Goal: Transaction & Acquisition: Purchase product/service

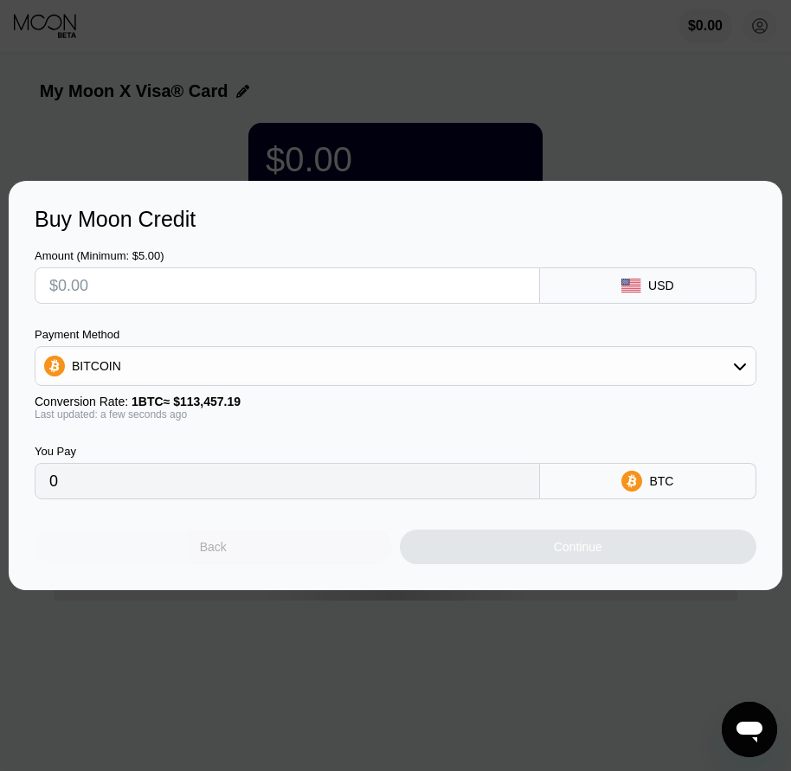
click at [280, 548] on div "Back" at bounding box center [213, 546] width 357 height 35
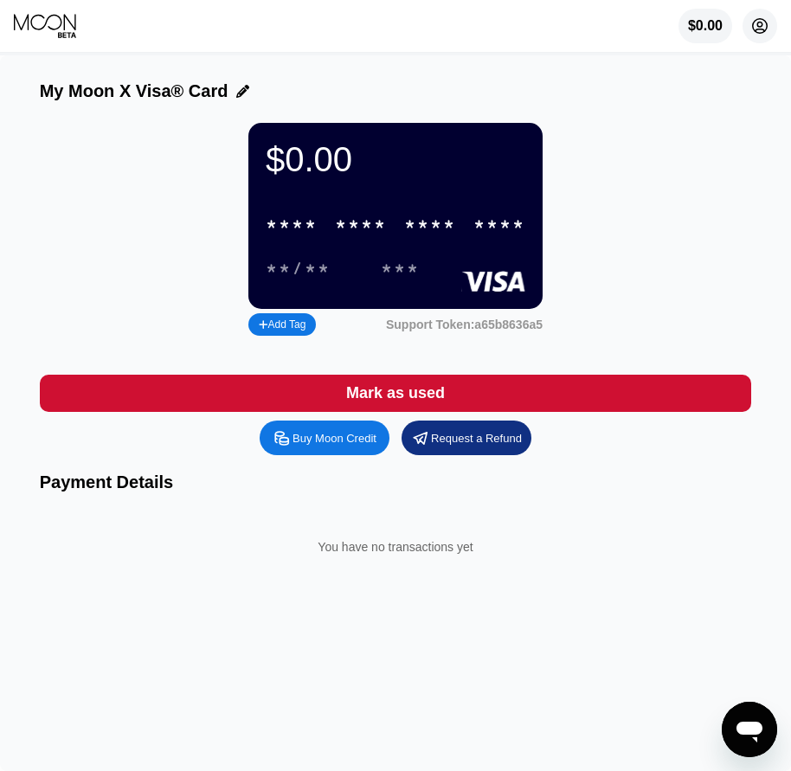
click at [756, 29] on circle at bounding box center [759, 26] width 35 height 35
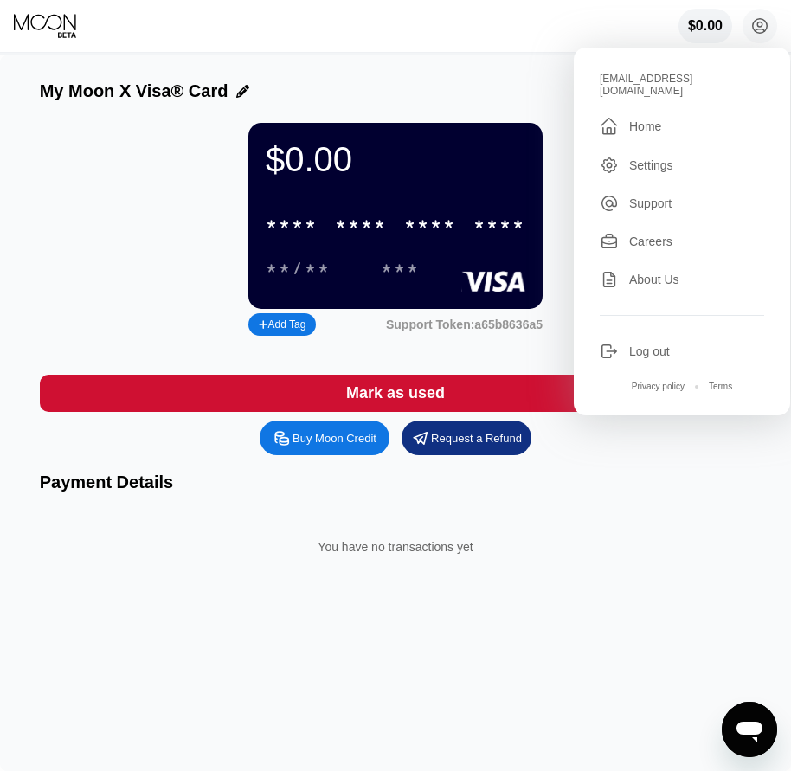
click at [616, 343] on icon at bounding box center [608, 351] width 19 height 19
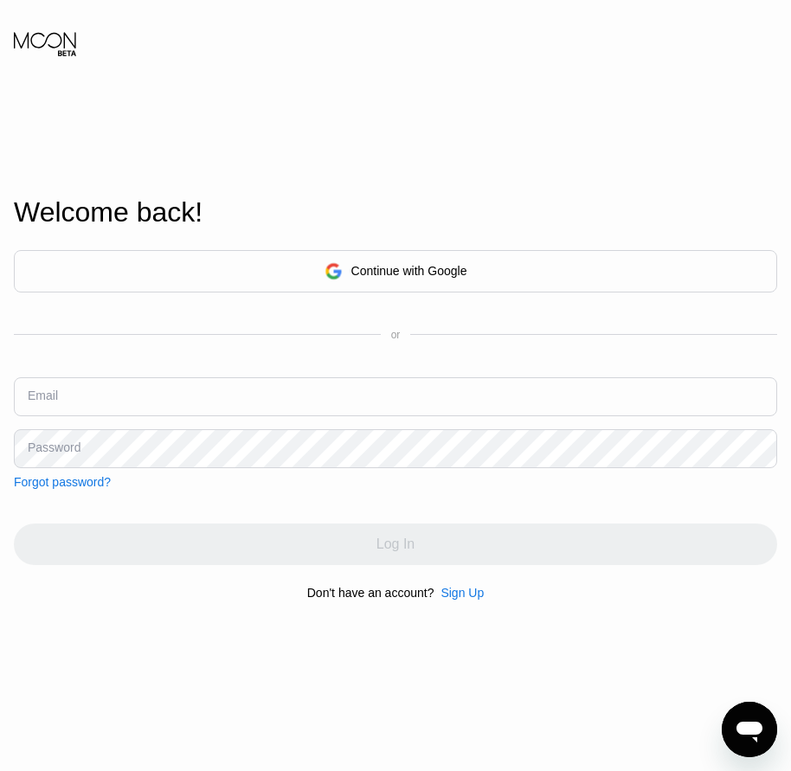
click at [449, 599] on div "Sign Up" at bounding box center [461, 593] width 43 height 14
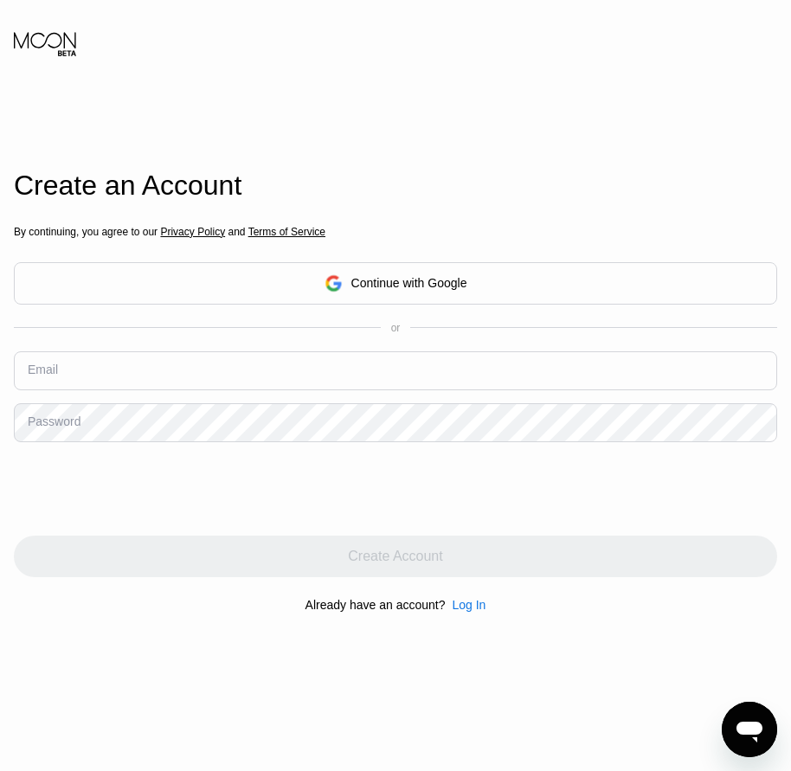
click at [471, 611] on div "Log In" at bounding box center [469, 605] width 34 height 14
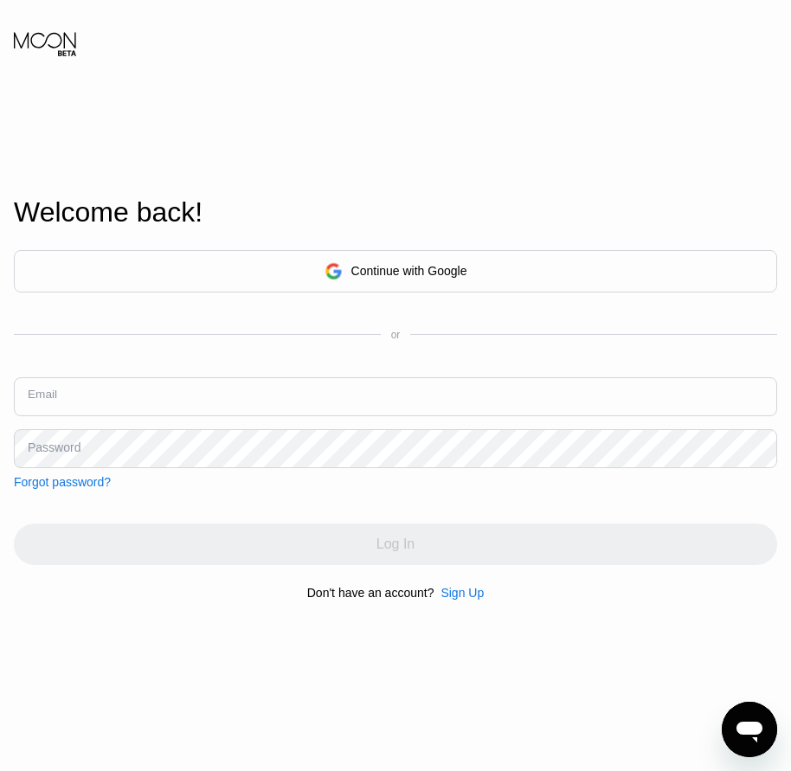
click at [61, 398] on input "text" at bounding box center [395, 396] width 763 height 39
paste input "[EMAIL_ADDRESS][DOMAIN_NAME]"
type input "[EMAIL_ADDRESS][DOMAIN_NAME]"
click at [66, 445] on div "Password" at bounding box center [54, 447] width 53 height 14
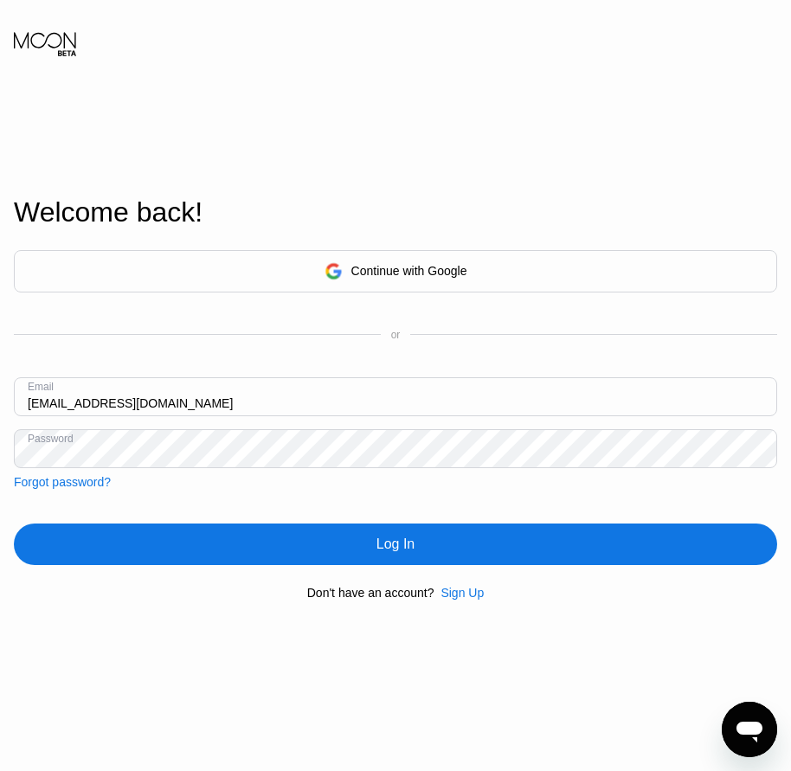
click at [327, 540] on div "Log In" at bounding box center [395, 544] width 763 height 42
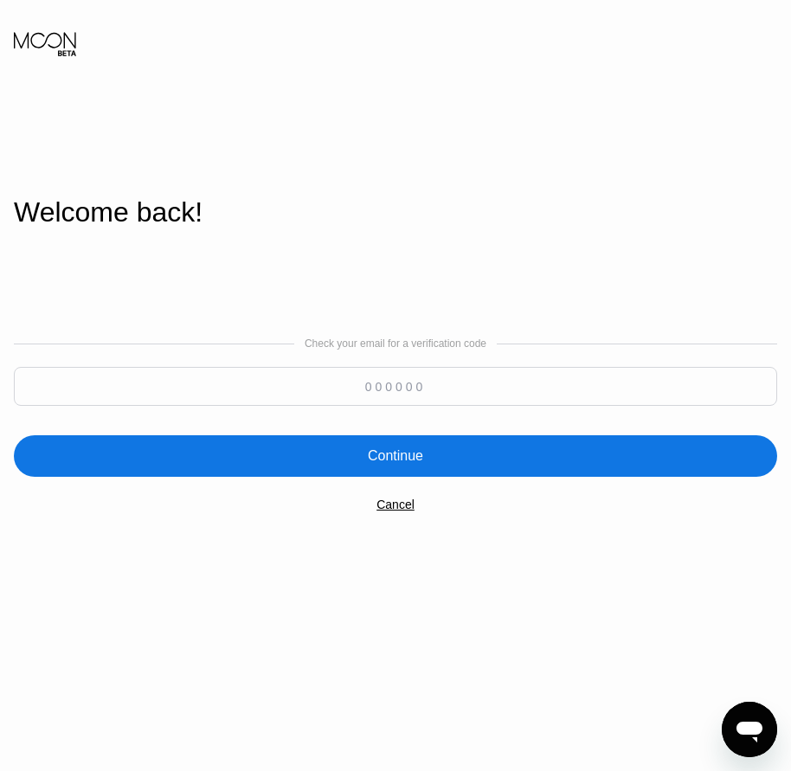
paste input "647662"
type input "647662"
click at [394, 458] on div "Continue" at bounding box center [395, 455] width 55 height 17
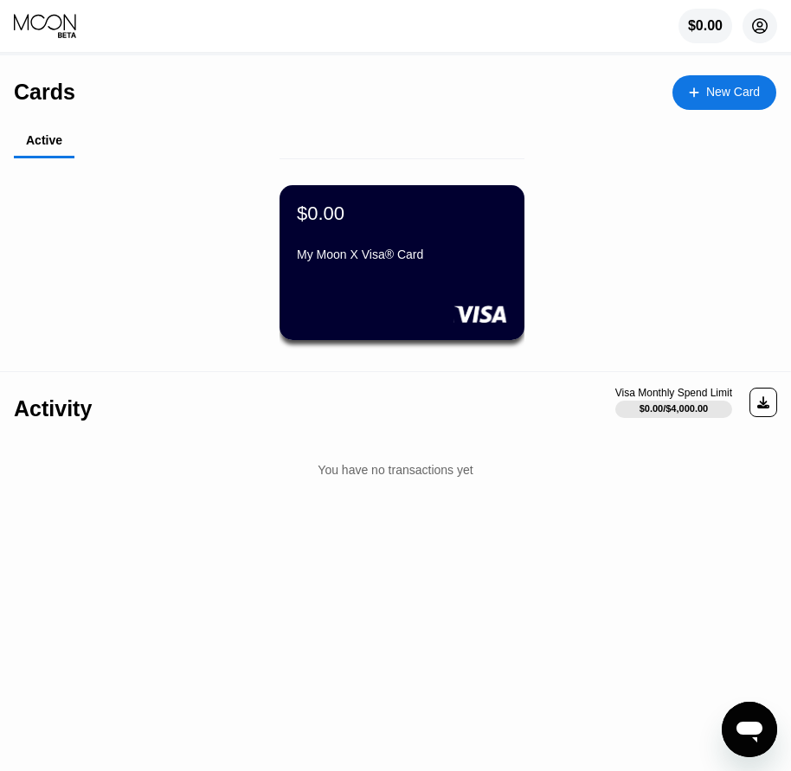
click at [759, 26] on circle at bounding box center [759, 26] width 35 height 35
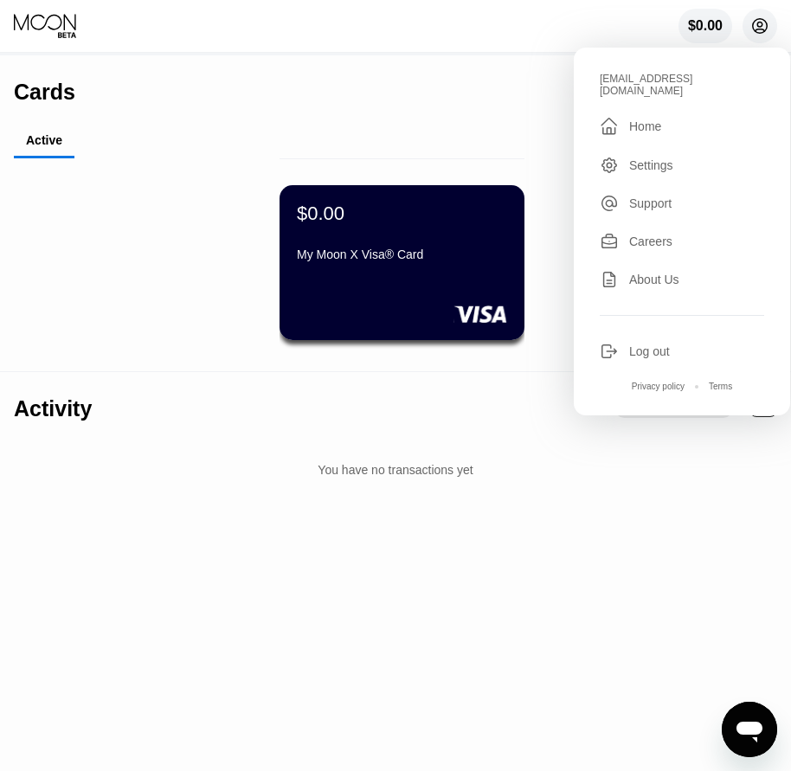
click at [759, 26] on circle at bounding box center [759, 26] width 35 height 35
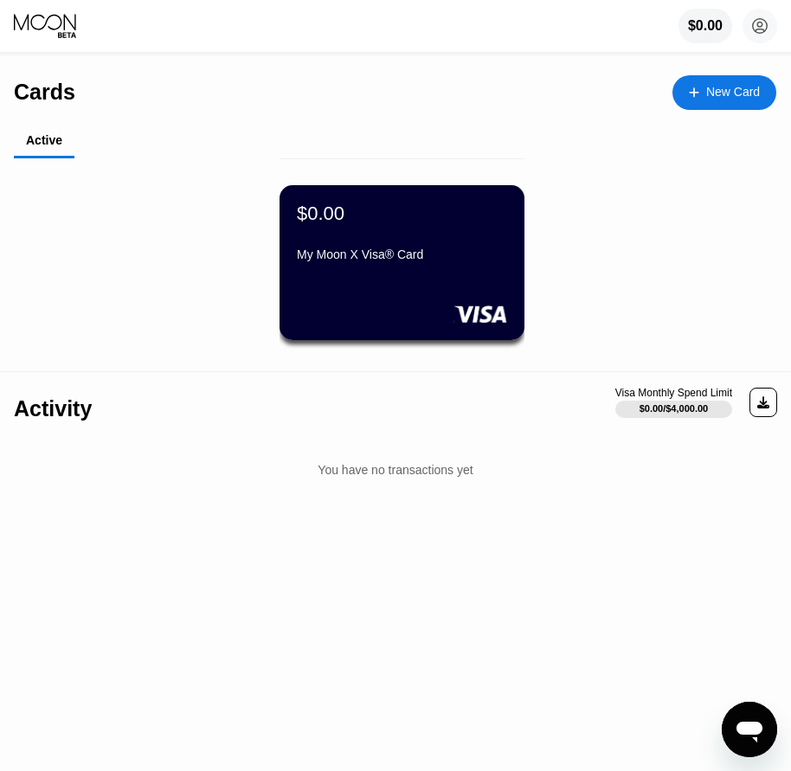
click at [394, 261] on div "My Moon X Visa® Card" at bounding box center [402, 254] width 210 height 14
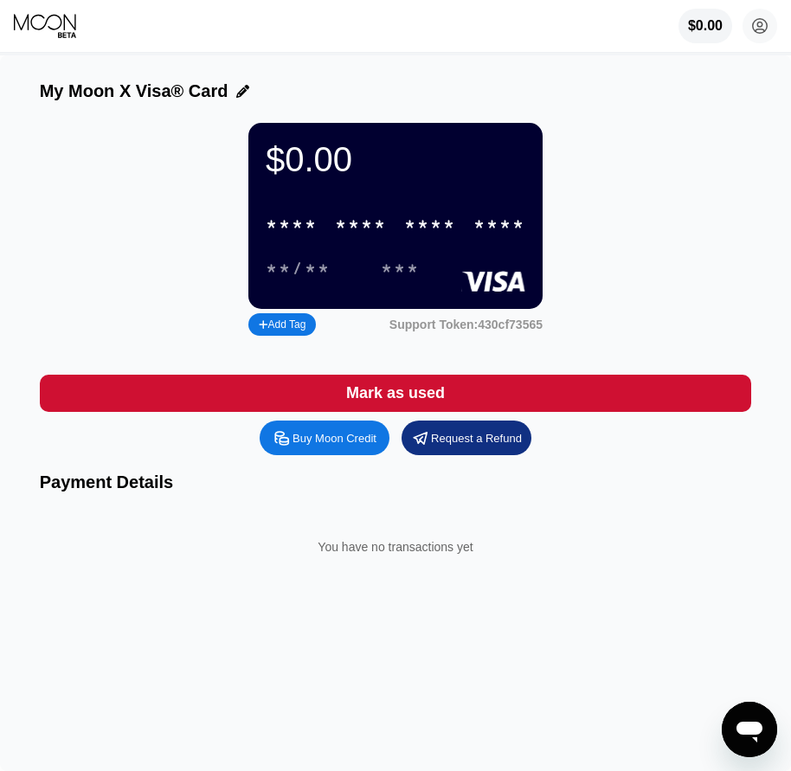
click at [365, 235] on div "* * * *" at bounding box center [361, 225] width 52 height 20
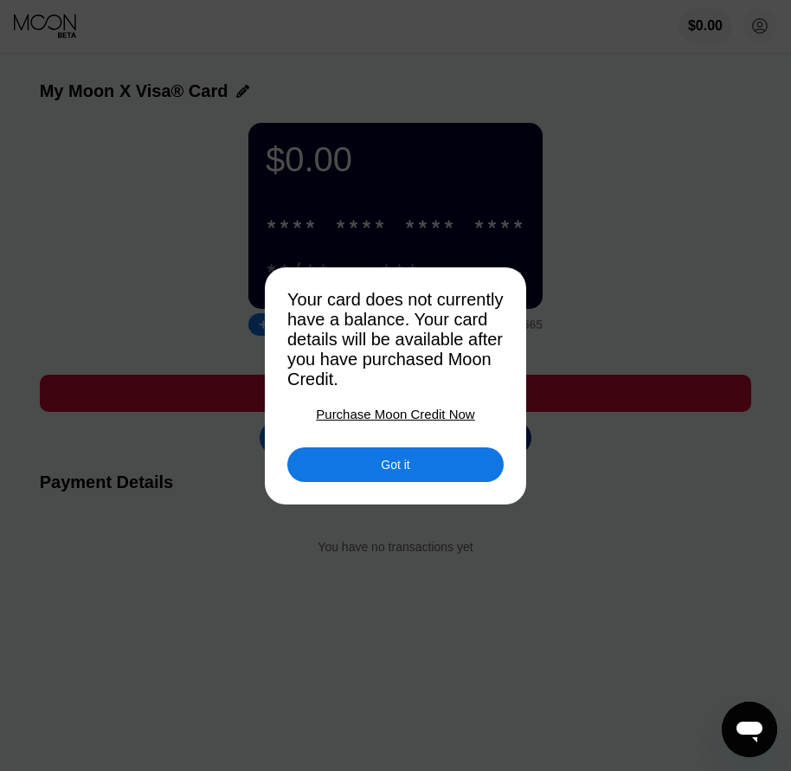
click at [365, 481] on div "Got it" at bounding box center [395, 464] width 216 height 35
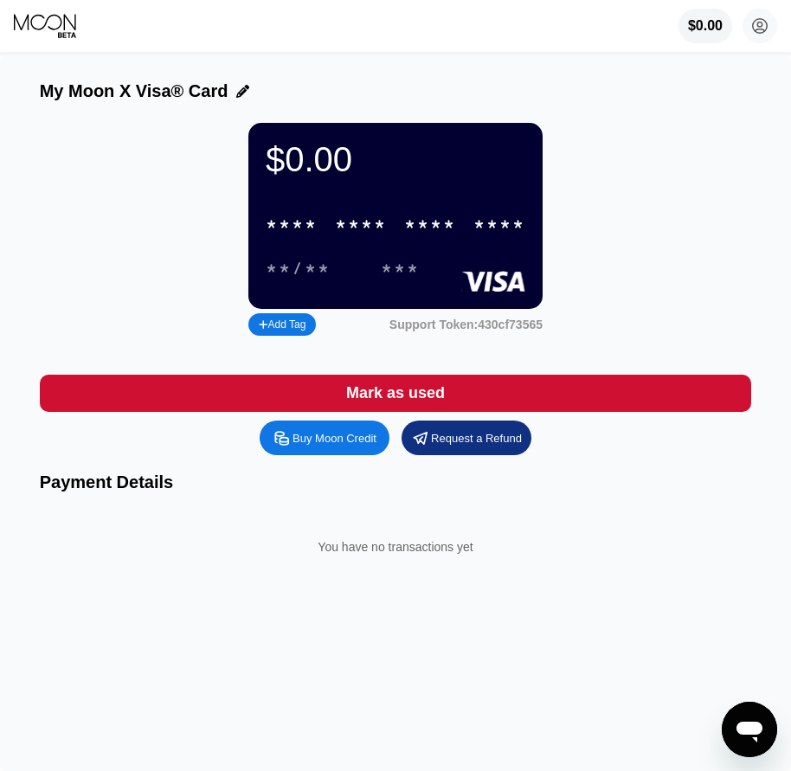
click at [354, 445] on div "Buy Moon Credit" at bounding box center [334, 438] width 84 height 15
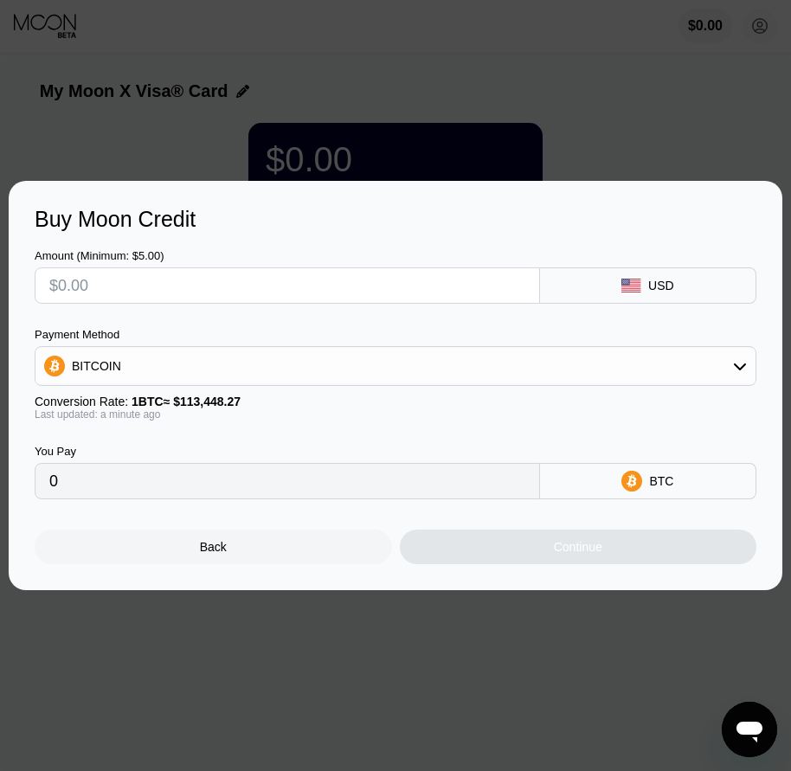
click at [99, 289] on input "text" at bounding box center [287, 285] width 476 height 35
type input "$1"
type input "0.00000882"
type input "$12"
type input "0.00010578"
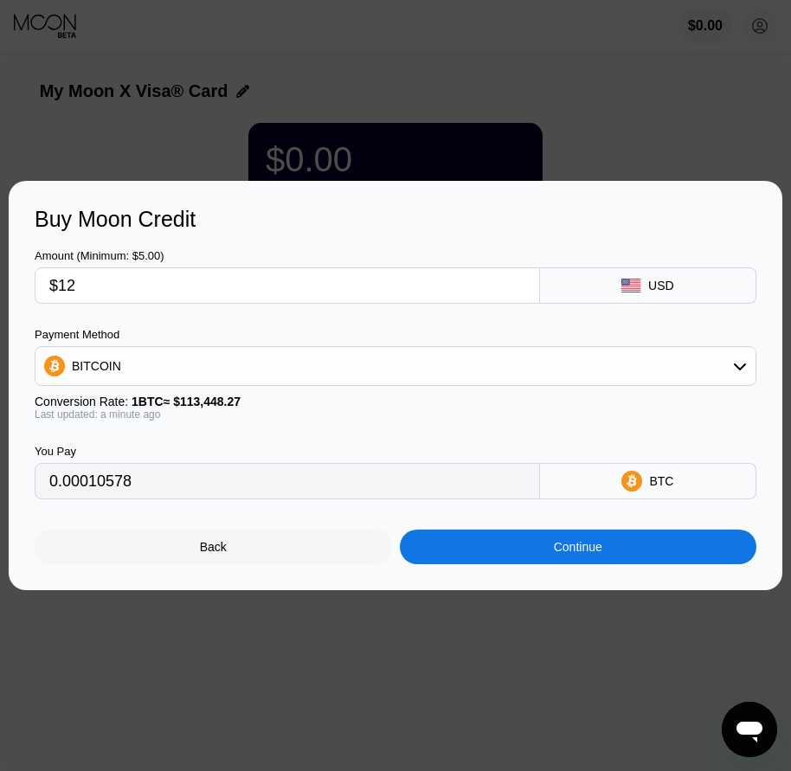
type input "$12"
click at [106, 368] on div "BITCOIN" at bounding box center [96, 366] width 49 height 14
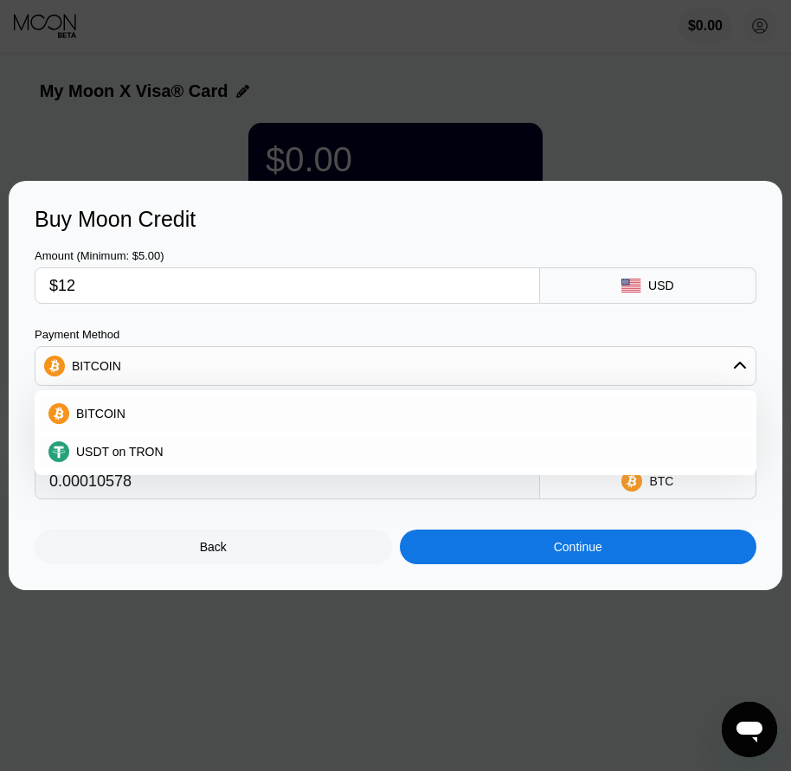
click at [122, 462] on div "USDT on TRON" at bounding box center [395, 451] width 711 height 35
type input "12.12"
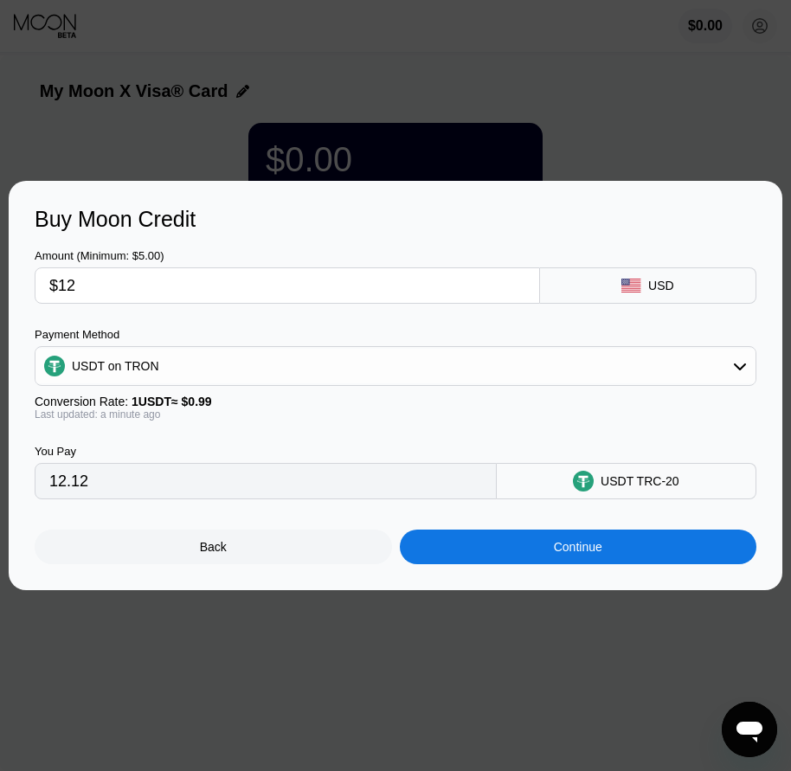
click at [568, 554] on div "Continue" at bounding box center [578, 547] width 48 height 14
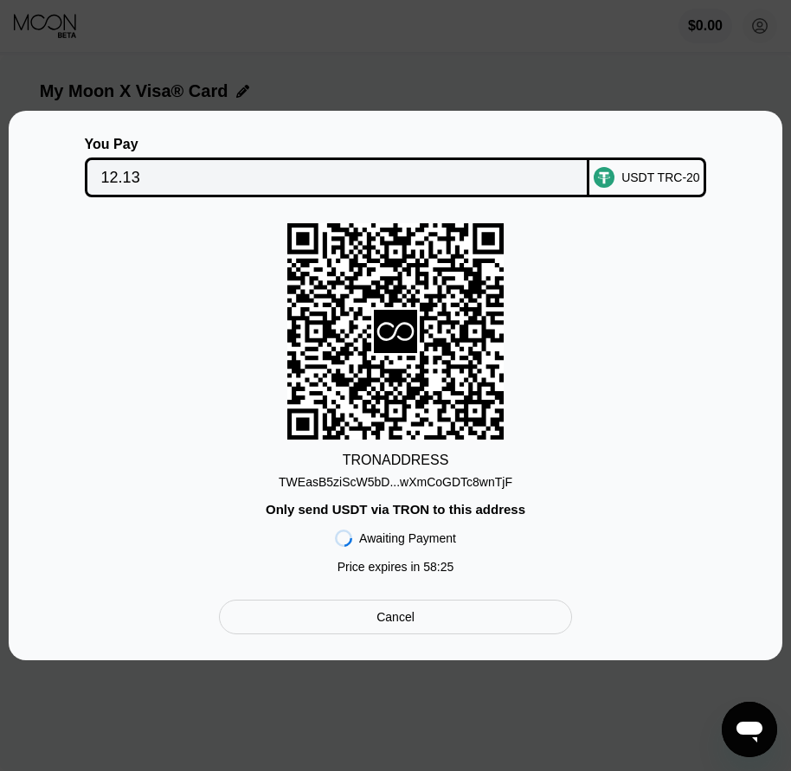
click at [759, 34] on div at bounding box center [402, 385] width 804 height 771
click at [759, 29] on div at bounding box center [402, 385] width 804 height 771
click at [388, 483] on div "TWEasB5ziScW5bD...wXmCoGDTc8wnTjF" at bounding box center [396, 482] width 234 height 14
drag, startPoint x: 108, startPoint y: 162, endPoint x: 134, endPoint y: 192, distance: 39.9
click at [108, 162] on input "12.13" at bounding box center [337, 177] width 472 height 35
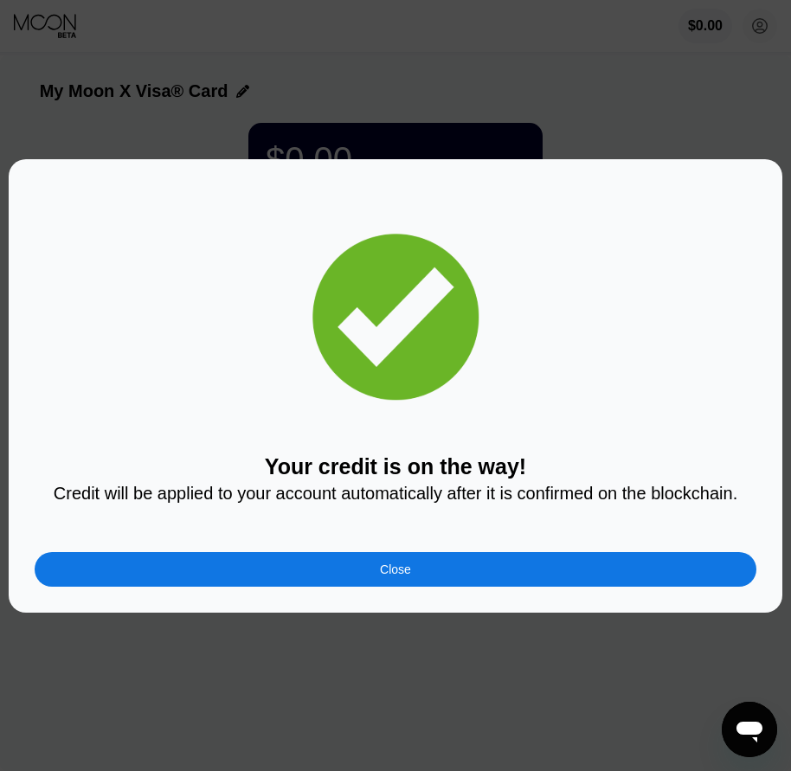
click at [374, 571] on div "Close" at bounding box center [395, 569] width 721 height 35
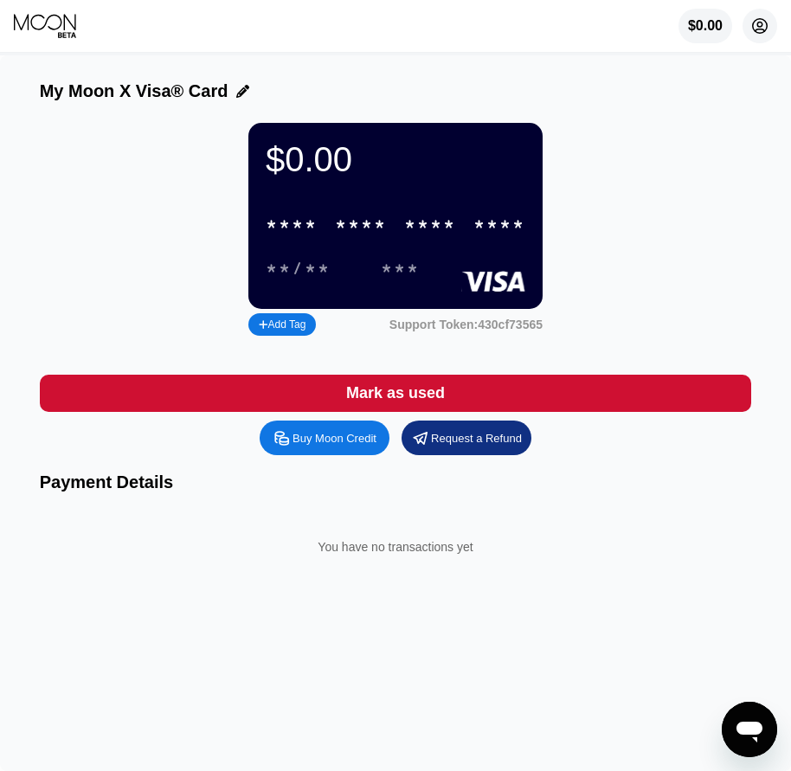
click at [760, 30] on icon at bounding box center [759, 26] width 35 height 35
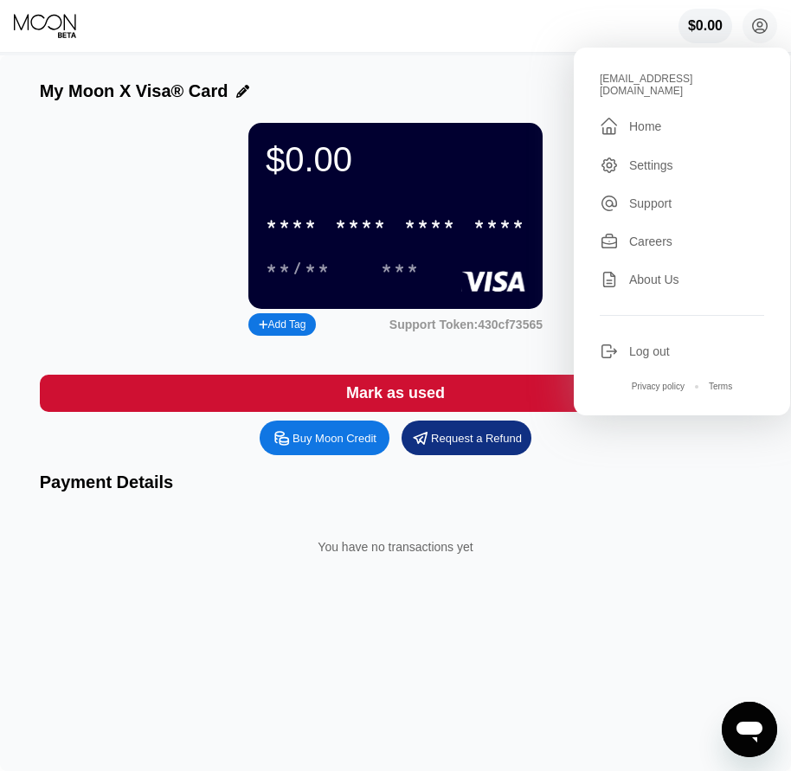
click at [404, 219] on div "* * * * * * * * * * * * ****" at bounding box center [395, 224] width 280 height 35
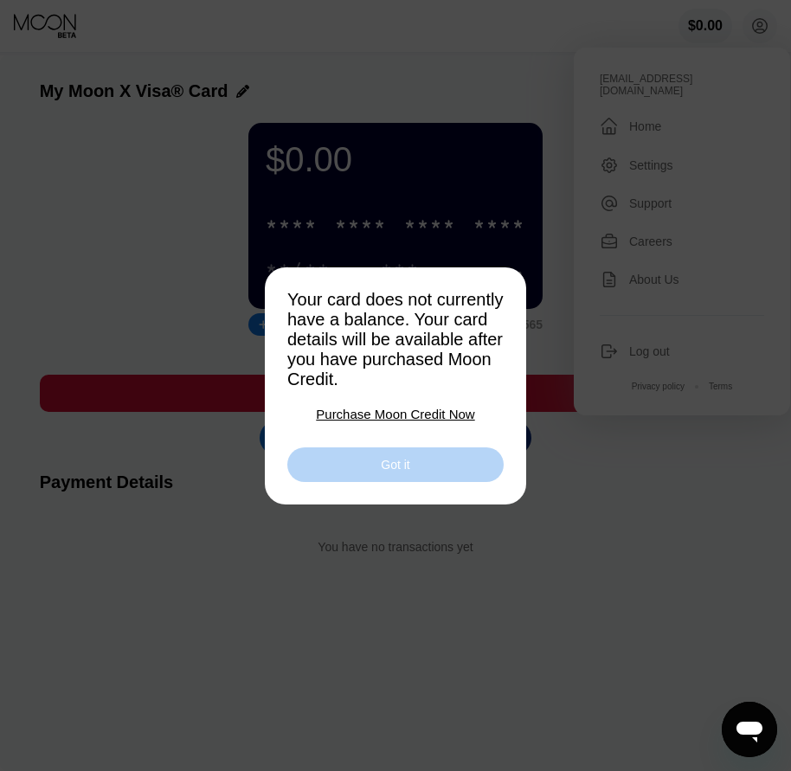
click at [413, 481] on div "Got it" at bounding box center [395, 464] width 216 height 35
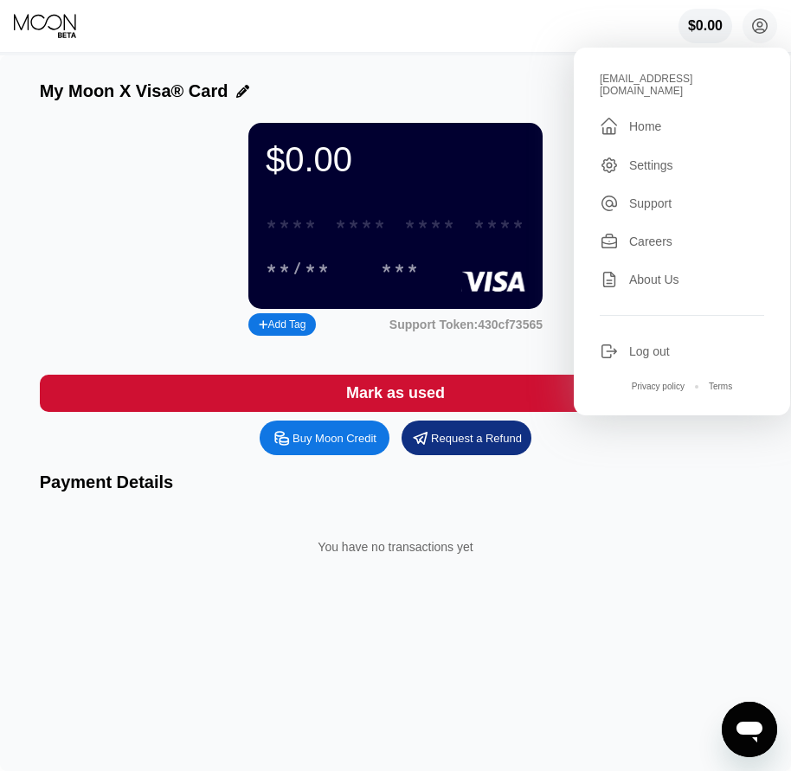
click at [450, 235] on div "* * * *" at bounding box center [430, 225] width 52 height 20
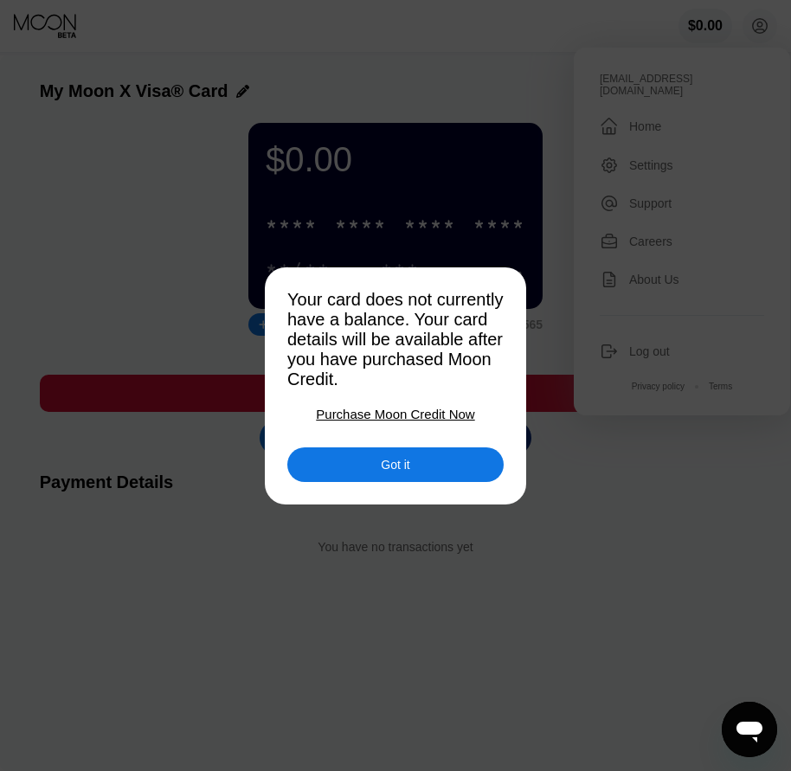
click at [407, 472] on div "Got it" at bounding box center [395, 465] width 29 height 16
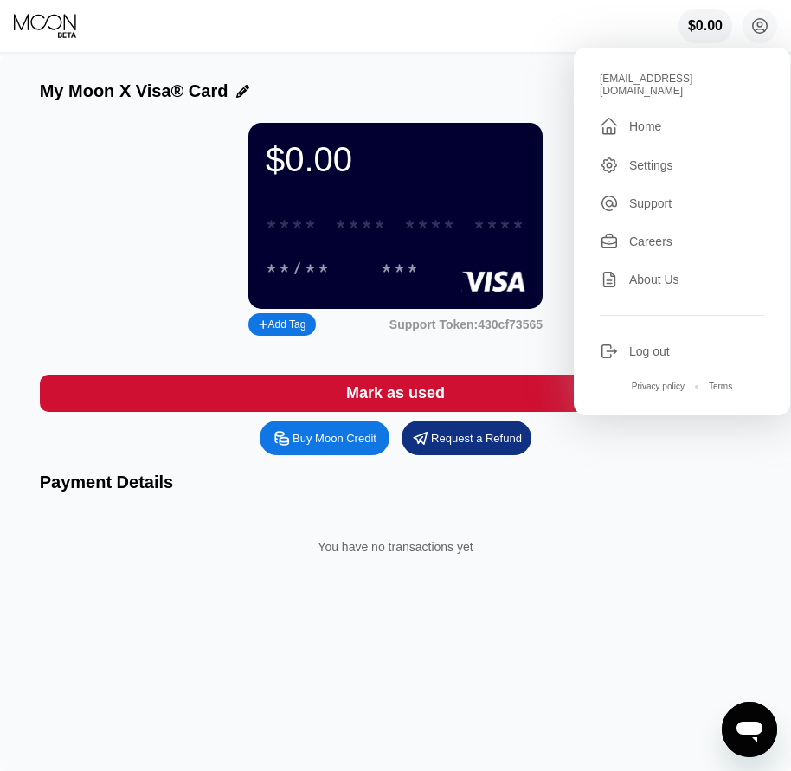
click at [391, 231] on div "* * * * * * * * * * * * ****" at bounding box center [395, 224] width 280 height 35
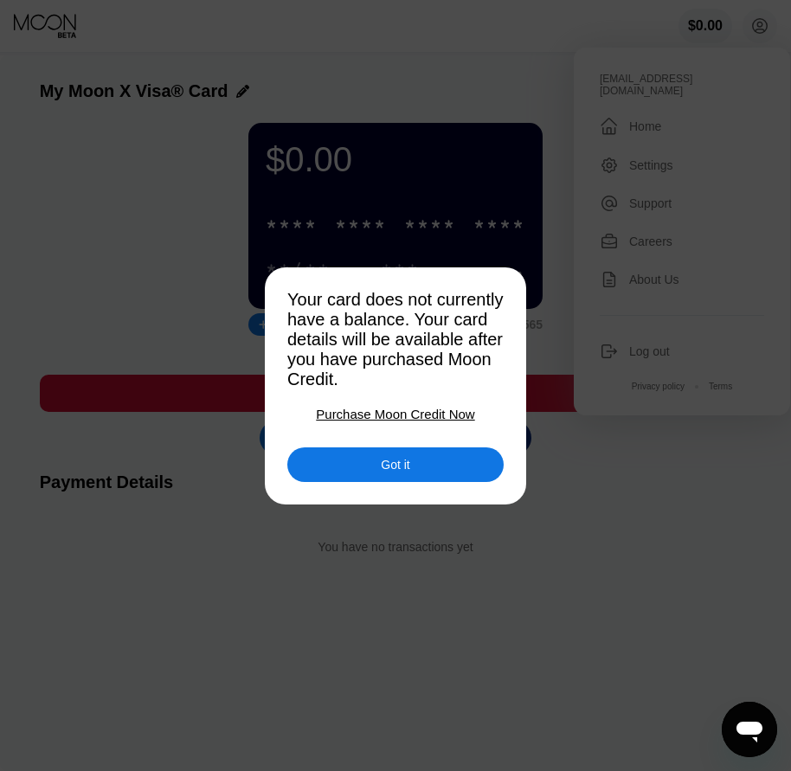
click at [397, 472] on div "Got it" at bounding box center [395, 465] width 29 height 16
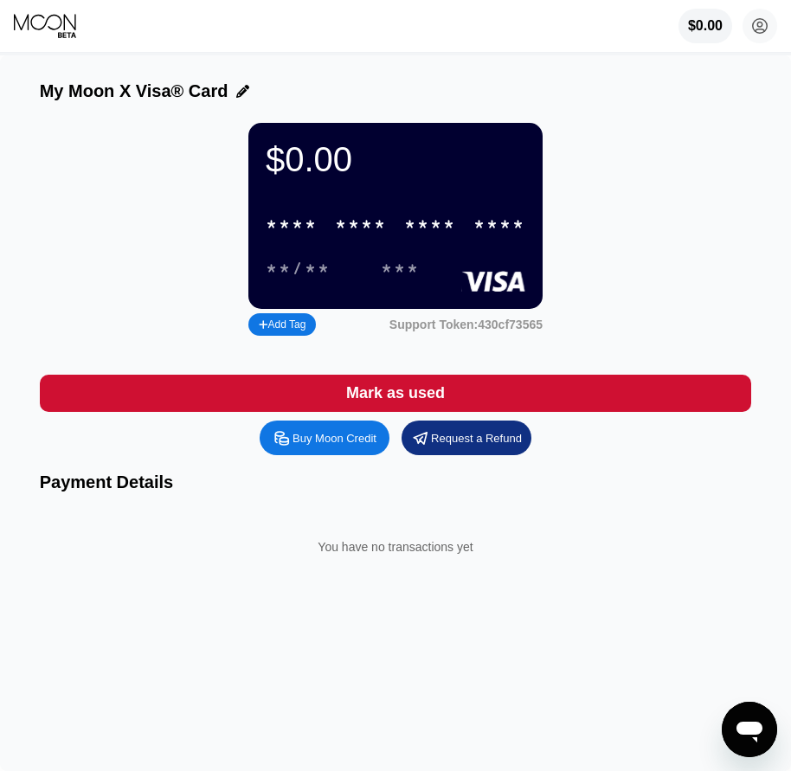
click at [347, 235] on div "* * * *" at bounding box center [361, 225] width 52 height 20
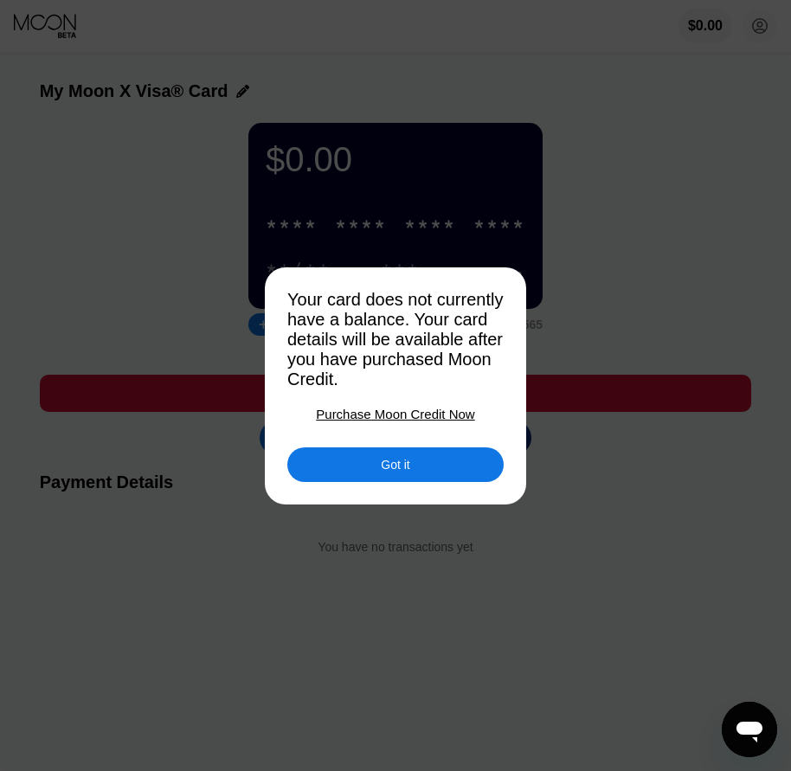
click at [100, 208] on div at bounding box center [402, 385] width 804 height 771
click at [101, 217] on div at bounding box center [402, 385] width 804 height 771
click at [148, 284] on div at bounding box center [402, 385] width 804 height 771
click at [335, 480] on div "Got it" at bounding box center [395, 464] width 216 height 35
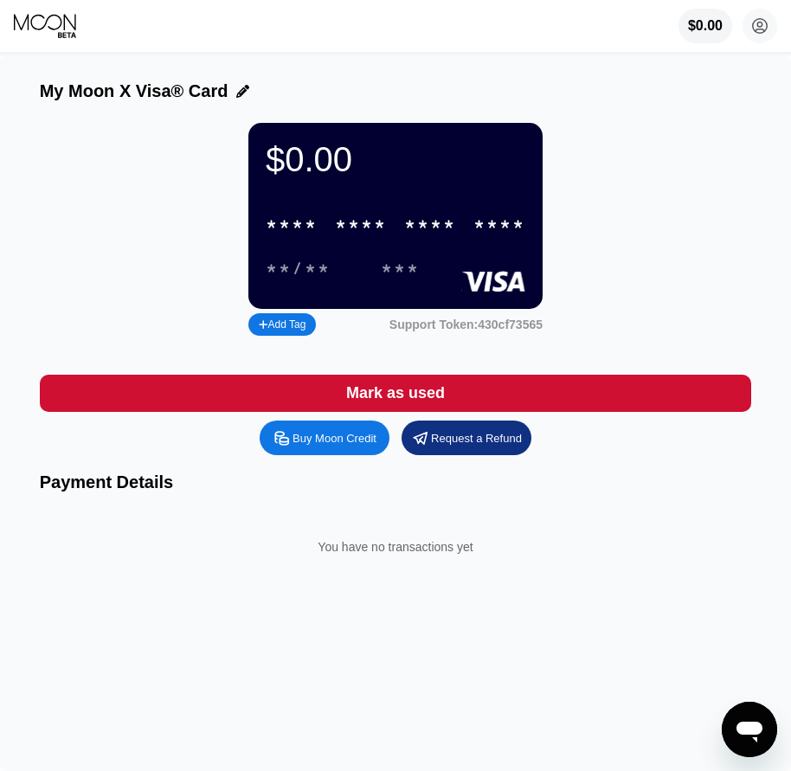
click at [175, 285] on div "$0.00 * * * * * * * * * * * * **** **/** *** Add Tag Support Token: 430cf73565" at bounding box center [396, 231] width 712 height 217
click at [304, 228] on div "* * * *" at bounding box center [292, 225] width 52 height 20
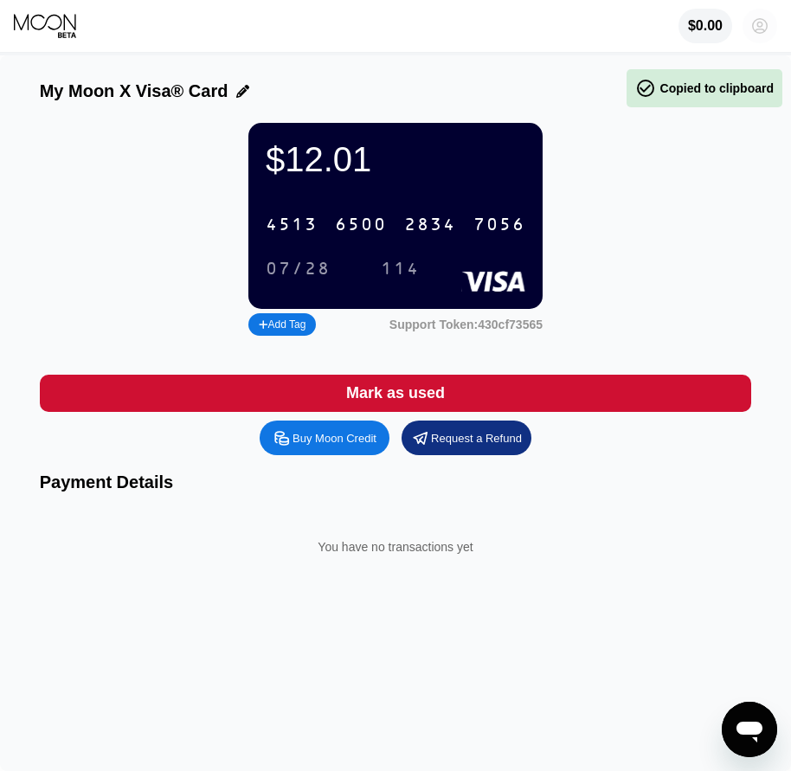
click at [760, 40] on circle at bounding box center [759, 26] width 35 height 35
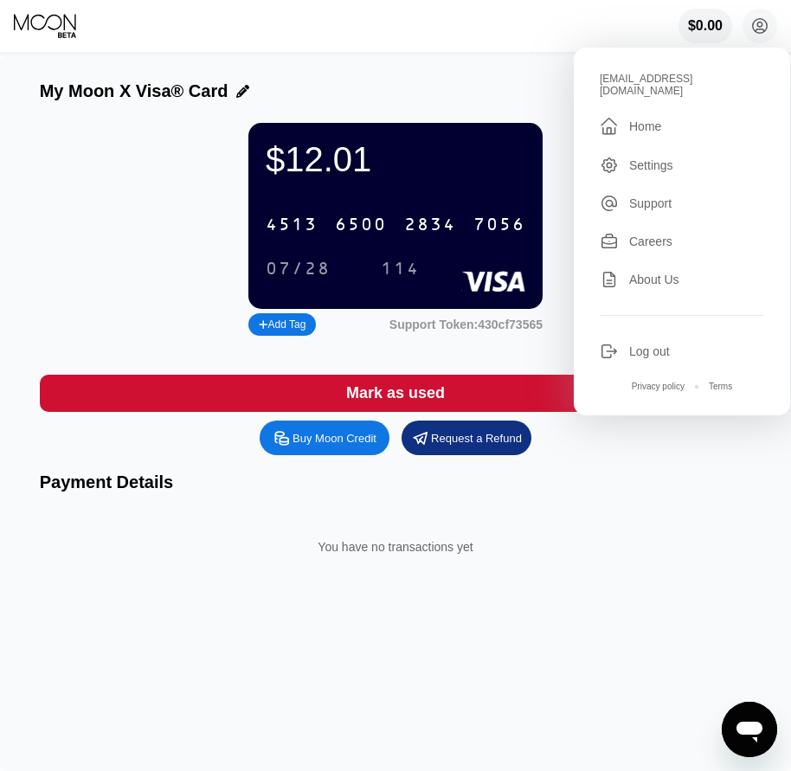
click at [315, 279] on div "07/28" at bounding box center [298, 270] width 65 height 20
click at [406, 279] on div "114" at bounding box center [400, 270] width 39 height 20
click at [756, 34] on icon at bounding box center [760, 26] width 15 height 15
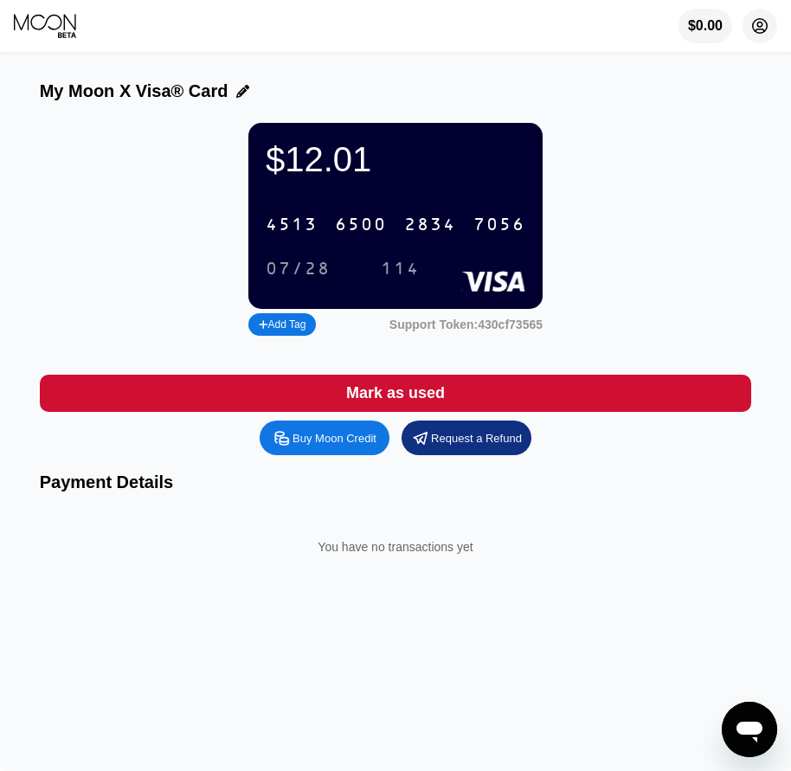
click at [756, 34] on icon at bounding box center [760, 26] width 15 height 15
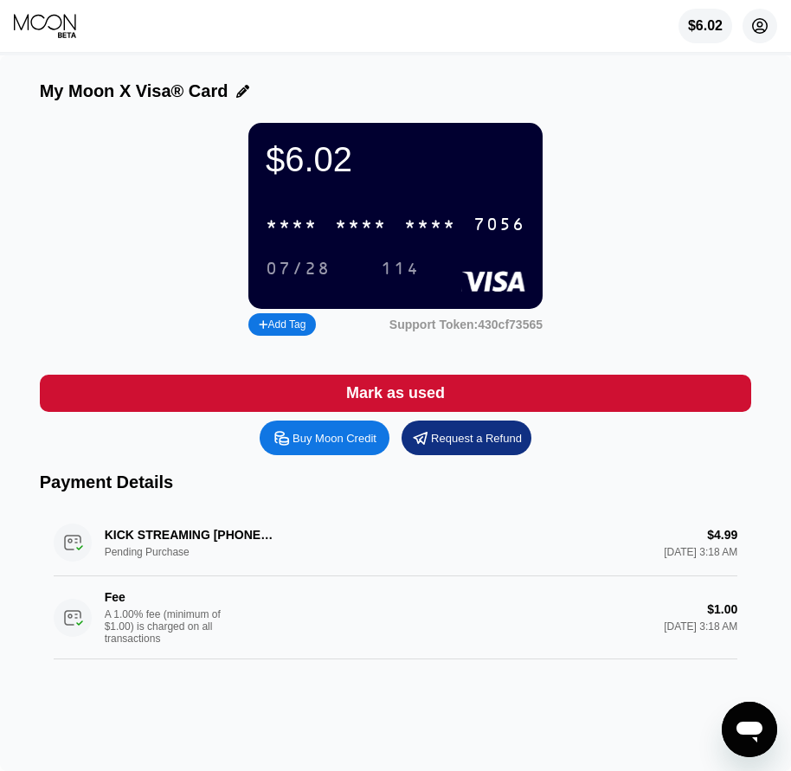
click at [768, 30] on circle at bounding box center [759, 26] width 35 height 35
